Goal: Transaction & Acquisition: Subscribe to service/newsletter

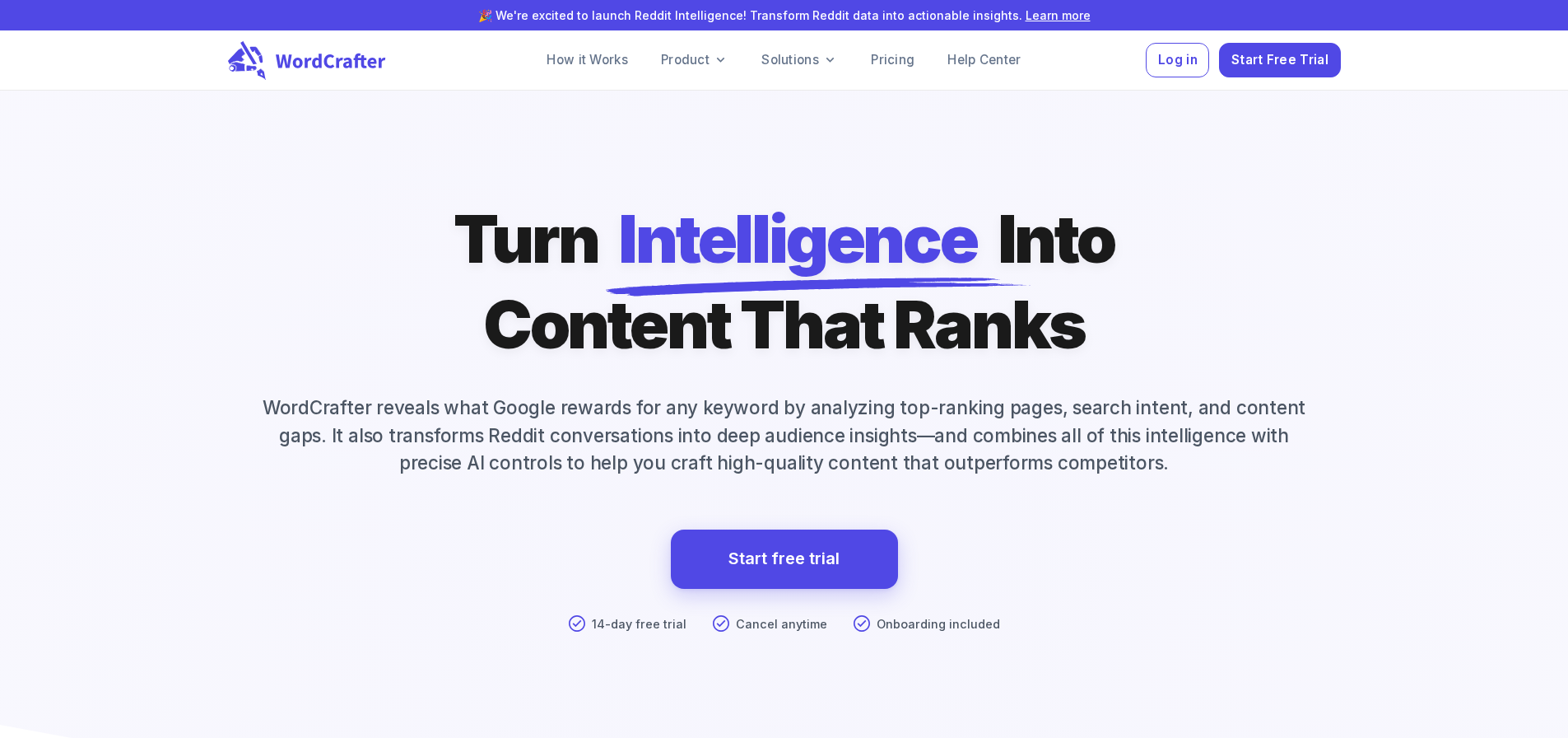
scroll to position [104, 0]
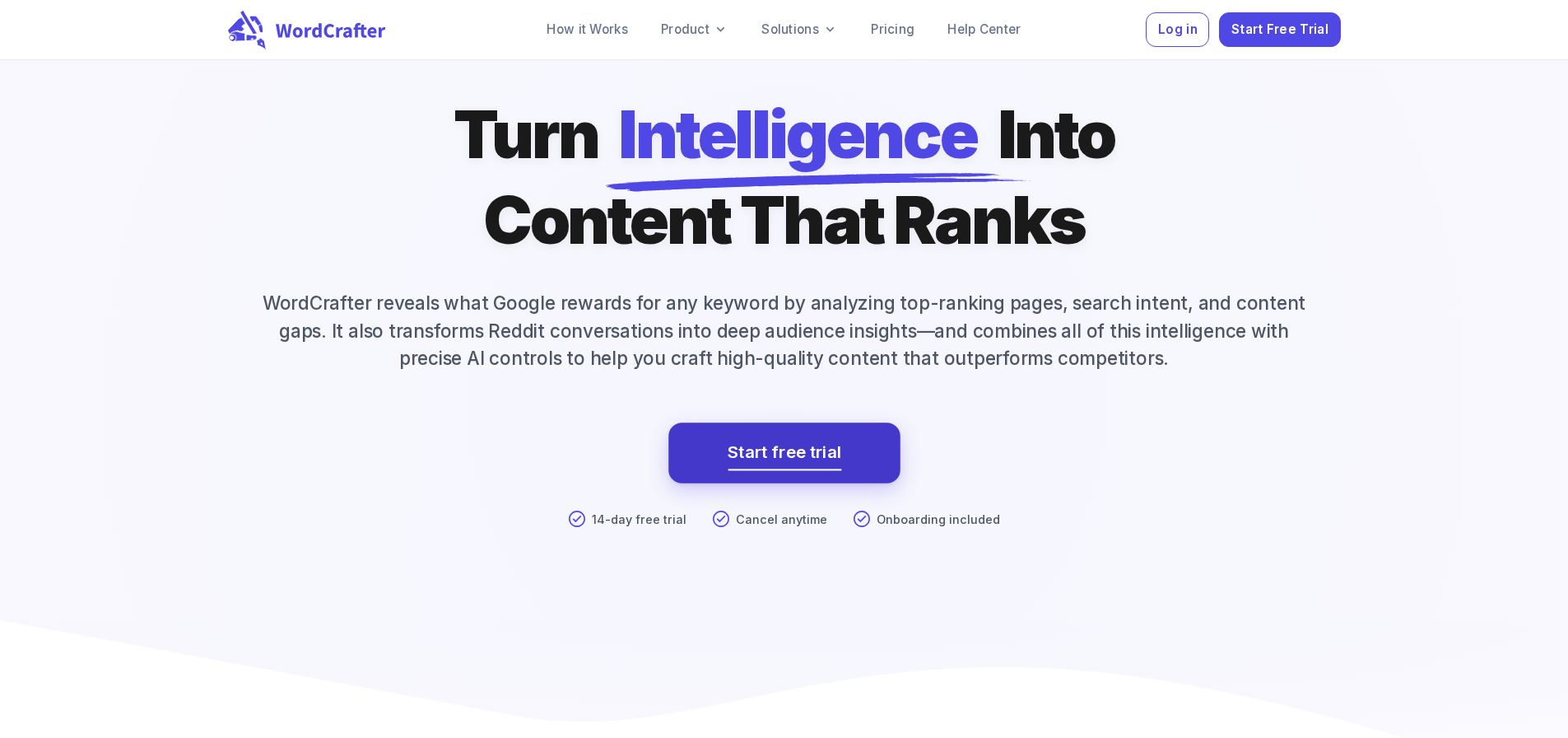
click at [794, 468] on link "Start free trial" at bounding box center [784, 453] width 114 height 30
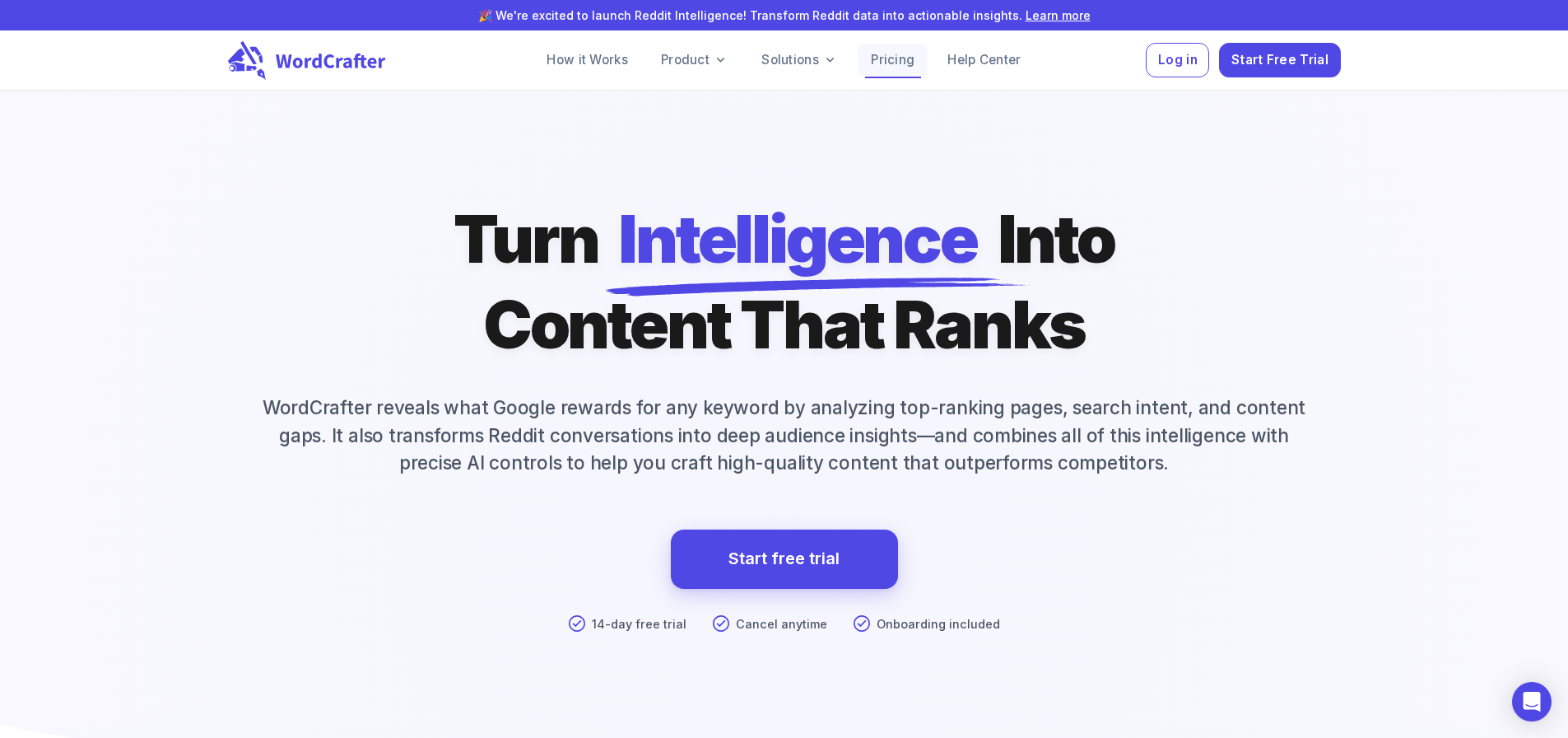
click at [906, 59] on link "Pricing" at bounding box center [893, 60] width 70 height 33
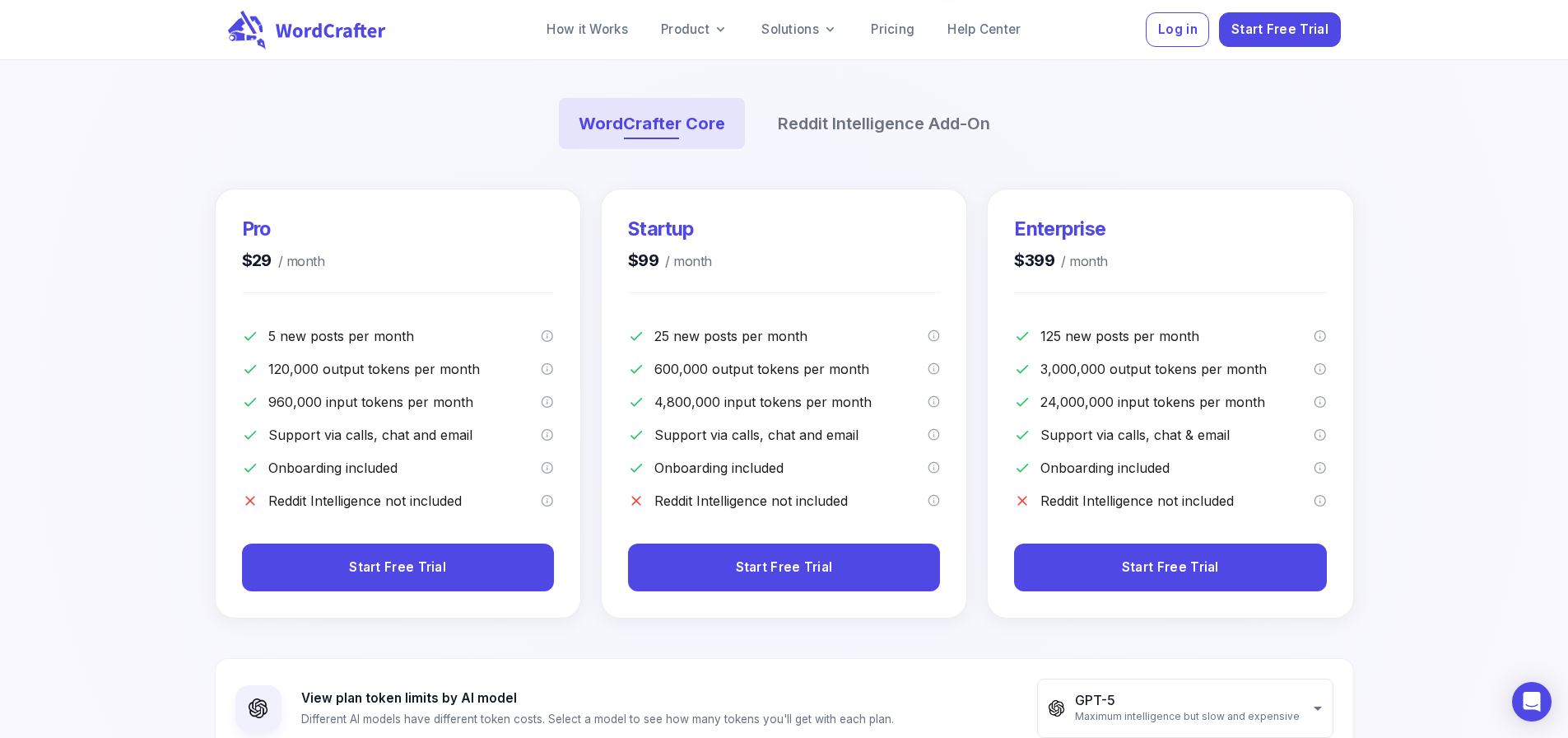
scroll to position [261, 0]
click at [1275, 33] on span "Start Free Trial" at bounding box center [1280, 29] width 97 height 23
